Goal: Transaction & Acquisition: Purchase product/service

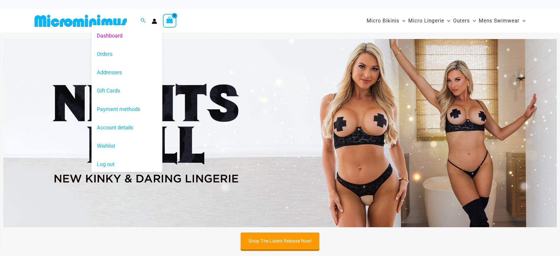
type input "**********"
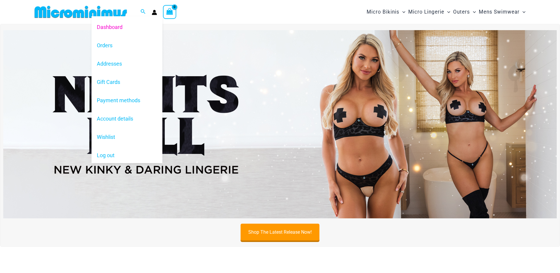
click at [155, 22] on link "Dashboard" at bounding box center [126, 27] width 71 height 18
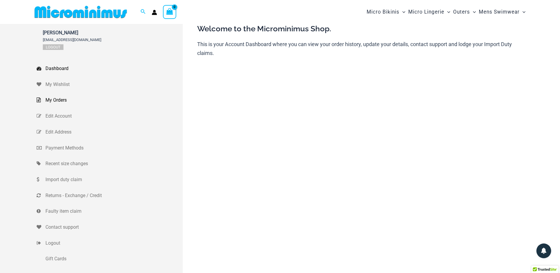
type input "**********"
click at [58, 99] on span "My Orders" at bounding box center [113, 100] width 136 height 9
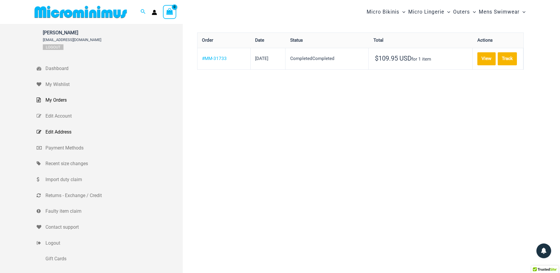
type input "**********"
click at [63, 133] on span "Edit Address" at bounding box center [113, 131] width 136 height 9
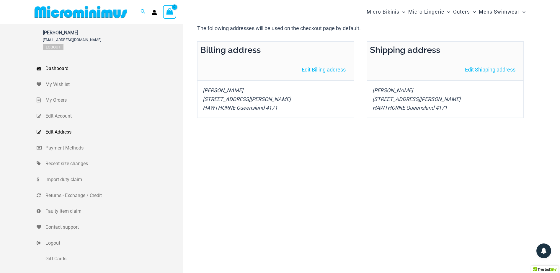
type input "**********"
click at [66, 69] on span "Dashboard" at bounding box center [113, 68] width 136 height 9
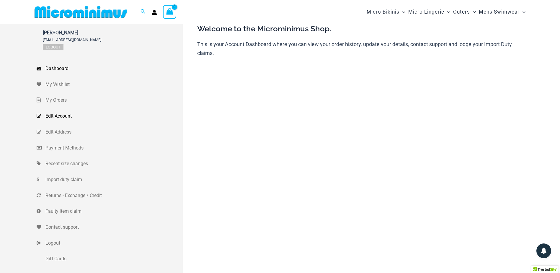
type input "**********"
click at [66, 114] on span "Edit Account" at bounding box center [113, 116] width 136 height 9
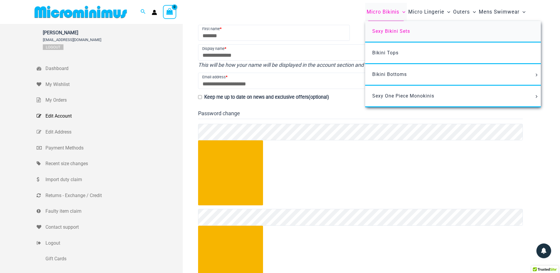
type input "**********"
click at [392, 33] on span "Sexy Bikini Sets" at bounding box center [391, 31] width 38 height 6
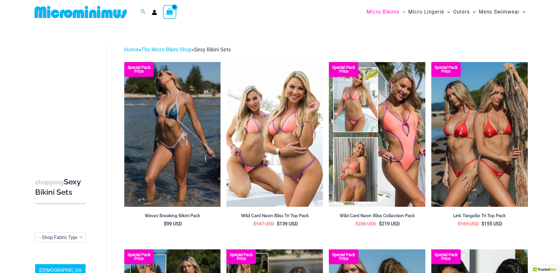
type input "**********"
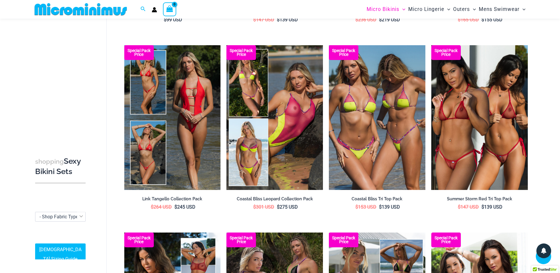
scroll to position [200, 0]
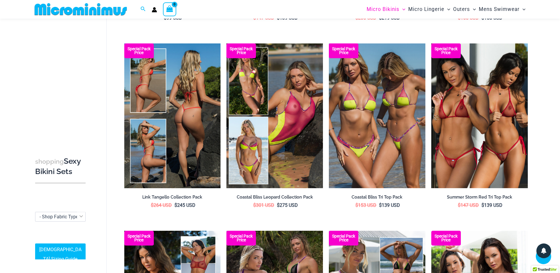
click at [193, 144] on img at bounding box center [172, 115] width 96 height 145
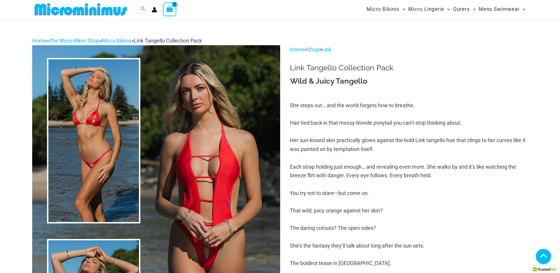
scroll to position [277, 0]
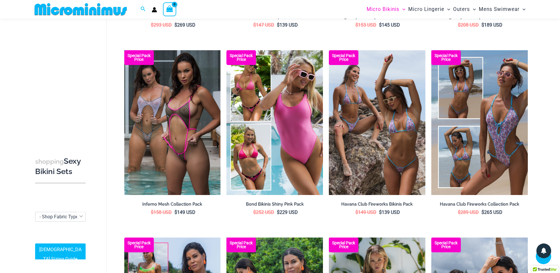
scroll to position [739, 0]
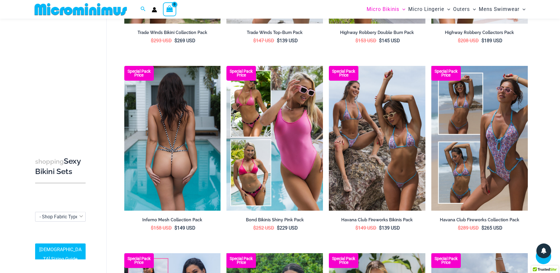
click at [194, 134] on img at bounding box center [172, 138] width 96 height 145
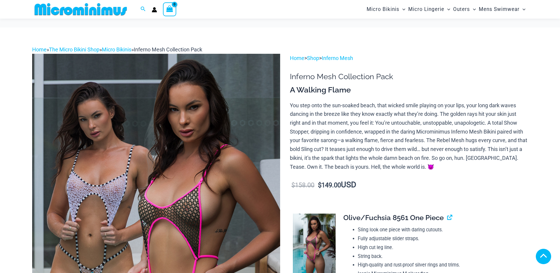
type input "**********"
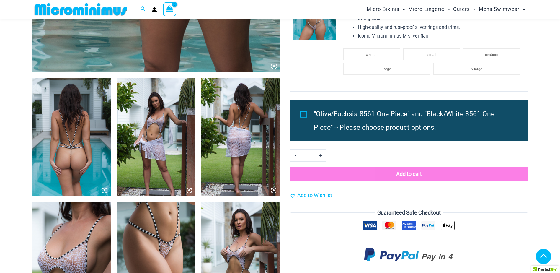
click at [93, 130] on img at bounding box center [71, 137] width 79 height 118
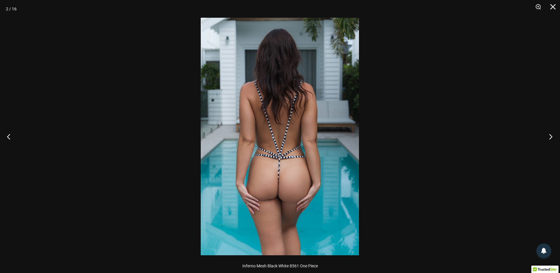
click at [550, 137] on button "Next" at bounding box center [549, 137] width 22 height 30
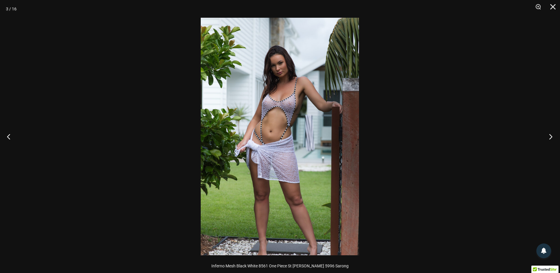
click at [550, 137] on button "Next" at bounding box center [549, 137] width 22 height 30
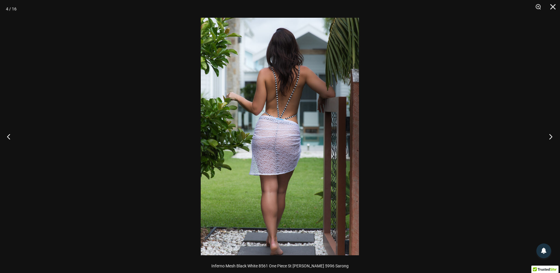
click at [550, 137] on button "Next" at bounding box center [549, 137] width 22 height 30
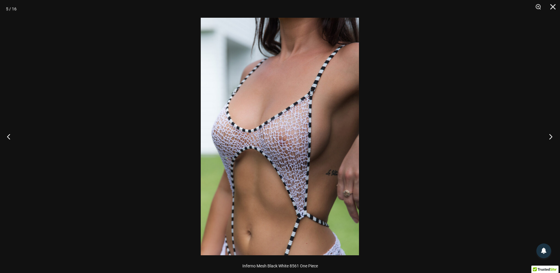
click at [550, 137] on button "Next" at bounding box center [549, 137] width 22 height 30
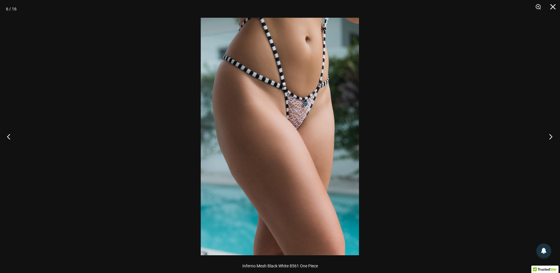
click at [550, 137] on button "Next" at bounding box center [549, 137] width 22 height 30
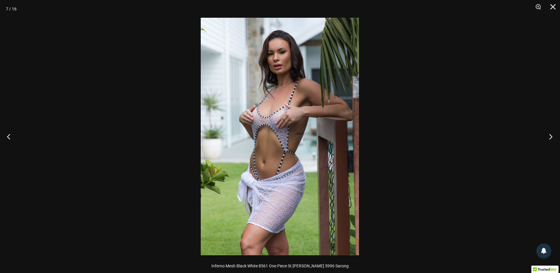
click at [550, 137] on button "Next" at bounding box center [549, 137] width 22 height 30
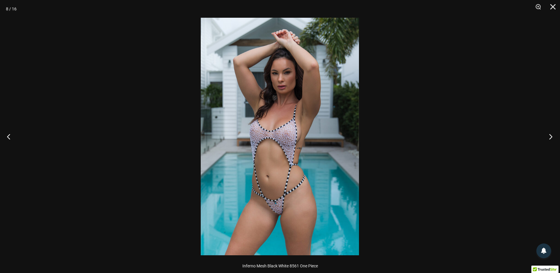
click at [550, 137] on button "Next" at bounding box center [549, 137] width 22 height 30
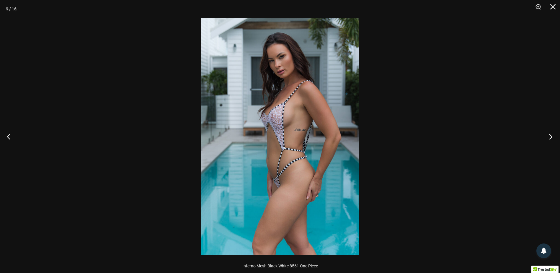
click at [550, 137] on button "Next" at bounding box center [549, 137] width 22 height 30
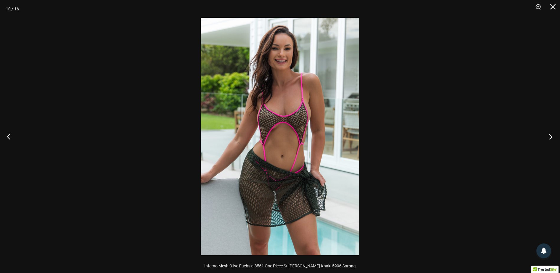
click at [550, 137] on button "Next" at bounding box center [549, 137] width 22 height 30
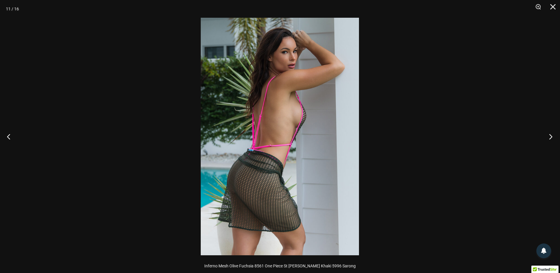
click at [550, 137] on button "Next" at bounding box center [549, 137] width 22 height 30
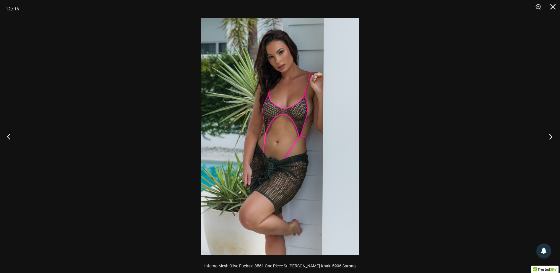
click at [550, 137] on button "Next" at bounding box center [549, 137] width 22 height 30
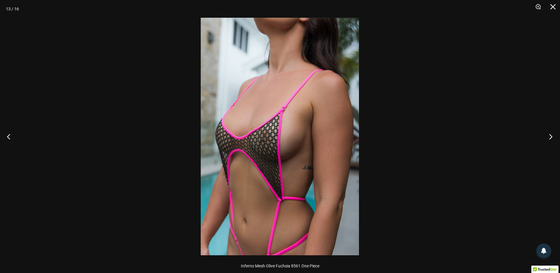
click at [550, 137] on button "Next" at bounding box center [549, 137] width 22 height 30
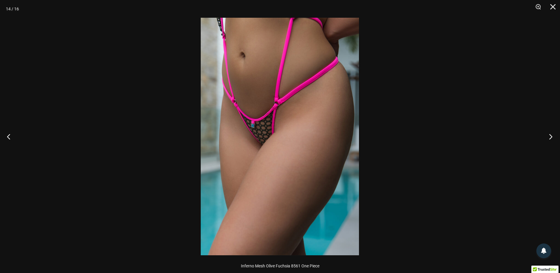
click at [550, 137] on button "Next" at bounding box center [549, 137] width 22 height 30
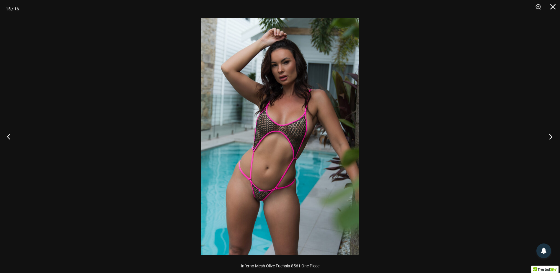
click at [550, 137] on button "Next" at bounding box center [549, 137] width 22 height 30
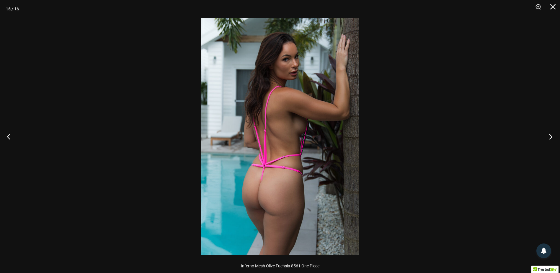
click at [550, 137] on button "Next" at bounding box center [549, 137] width 22 height 30
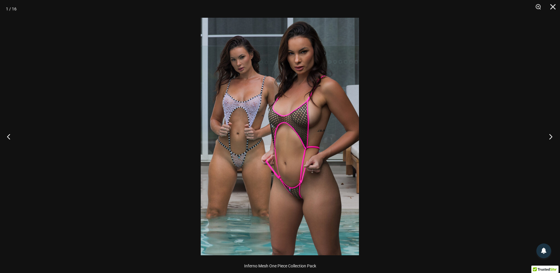
click at [550, 137] on button "Next" at bounding box center [549, 137] width 22 height 30
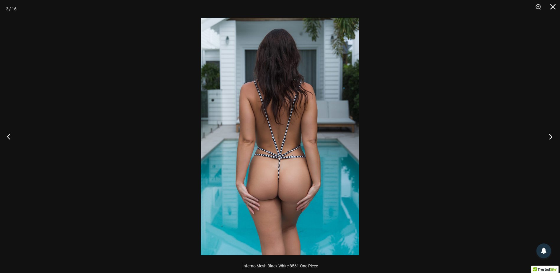
click at [550, 137] on button "Next" at bounding box center [549, 137] width 22 height 30
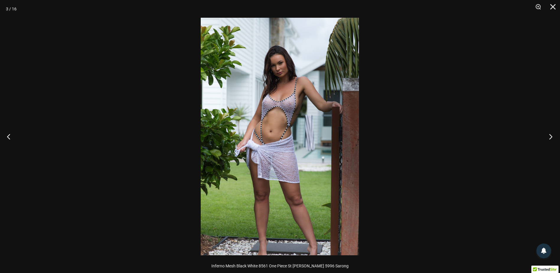
click at [550, 137] on button "Next" at bounding box center [549, 137] width 22 height 30
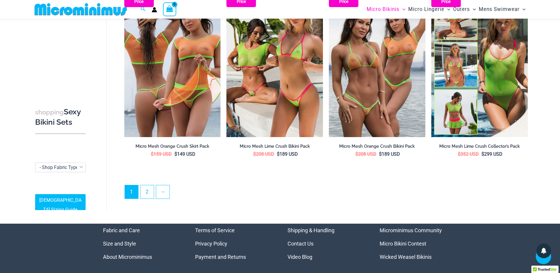
scroll to position [1330, 0]
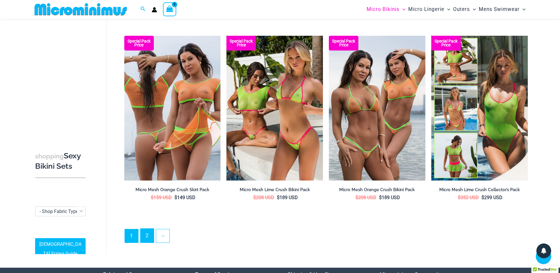
click at [152, 231] on link "2" at bounding box center [146, 235] width 13 height 14
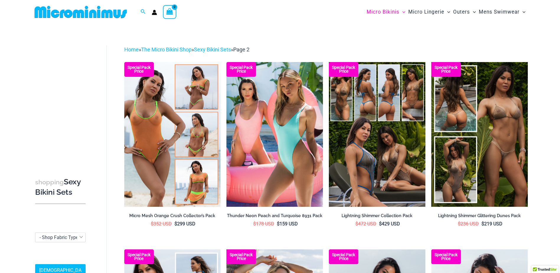
type input "**********"
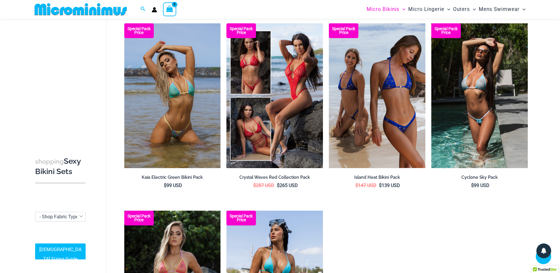
scroll to position [945, 0]
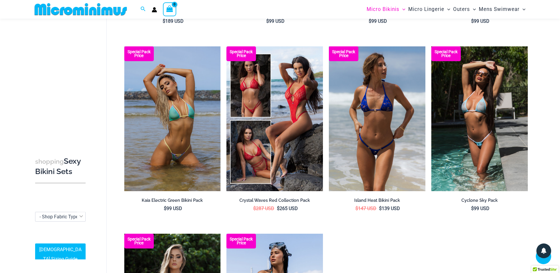
click at [394, 157] on img at bounding box center [377, 118] width 96 height 145
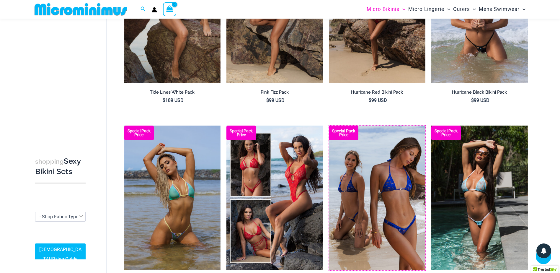
scroll to position [865, 0]
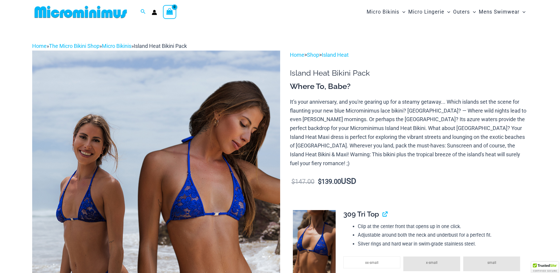
type input "**********"
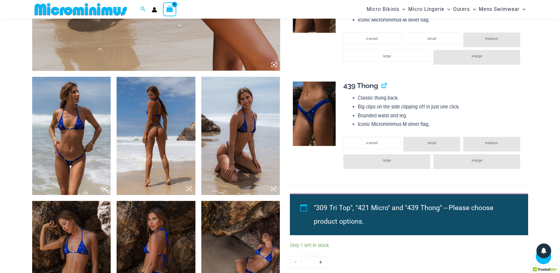
scroll to position [363, 0]
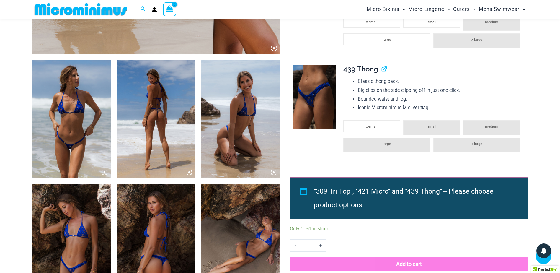
click at [73, 135] on img at bounding box center [71, 119] width 79 height 118
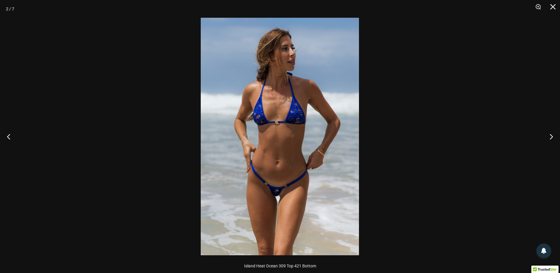
click at [274, 162] on img at bounding box center [280, 136] width 158 height 237
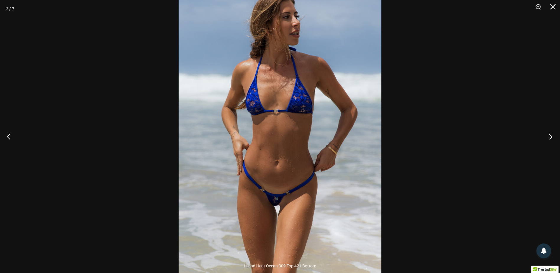
click at [546, 138] on button "Next" at bounding box center [549, 137] width 22 height 30
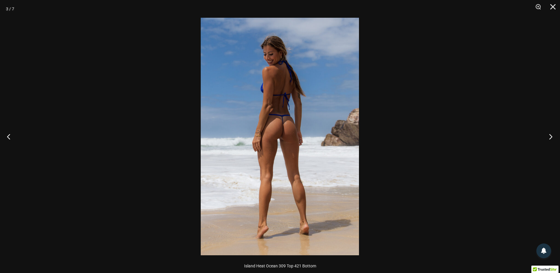
click at [546, 138] on button "Next" at bounding box center [549, 137] width 22 height 30
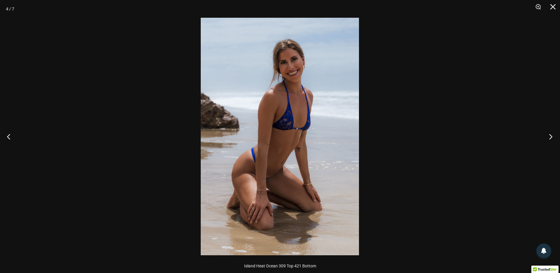
click at [546, 138] on button "Next" at bounding box center [549, 137] width 22 height 30
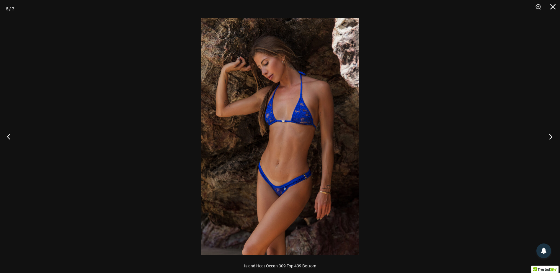
click at [546, 139] on button "Next" at bounding box center [549, 137] width 22 height 30
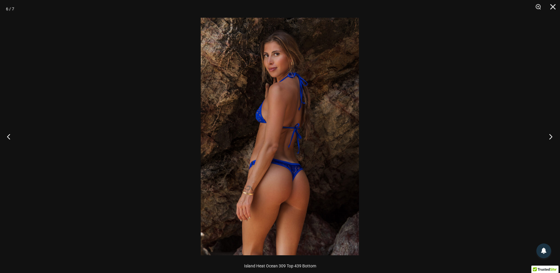
click at [546, 139] on button "Next" at bounding box center [549, 137] width 22 height 30
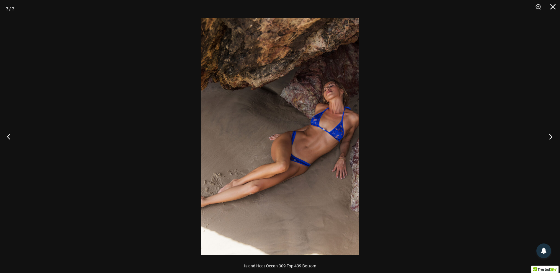
click at [544, 139] on button "Next" at bounding box center [549, 137] width 22 height 30
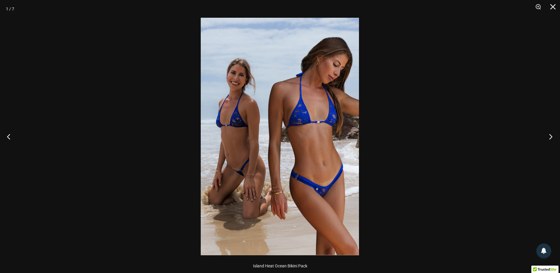
click at [544, 139] on button "Next" at bounding box center [549, 137] width 22 height 30
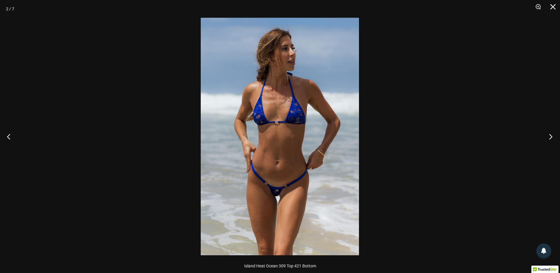
click at [544, 139] on button "Next" at bounding box center [549, 137] width 22 height 30
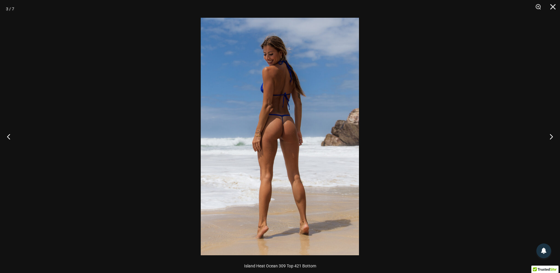
click at [281, 128] on img at bounding box center [280, 136] width 158 height 237
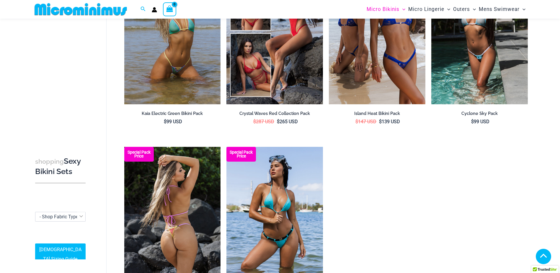
scroll to position [1084, 0]
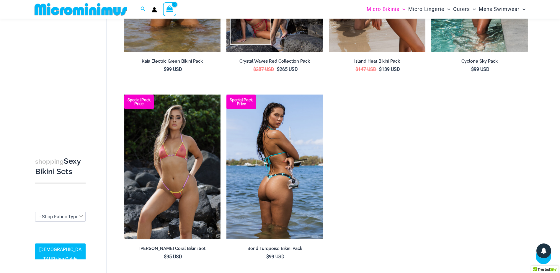
click at [253, 180] on img at bounding box center [274, 166] width 96 height 145
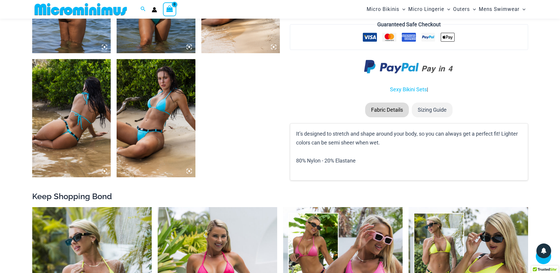
scroll to position [635, 0]
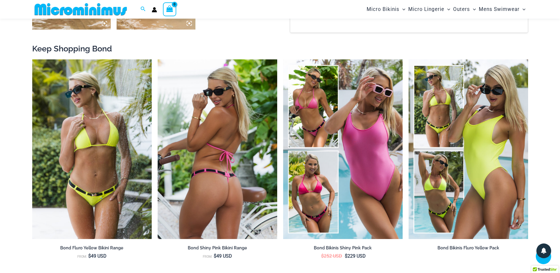
type input "**********"
click at [233, 174] on img at bounding box center [218, 148] width 120 height 179
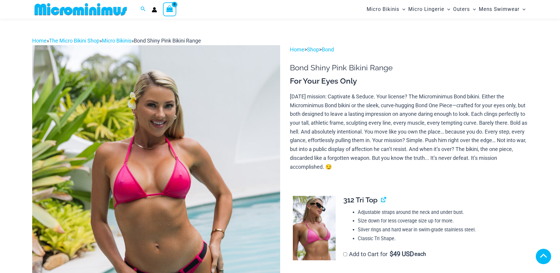
scroll to position [287, 0]
